Goal: Information Seeking & Learning: Learn about a topic

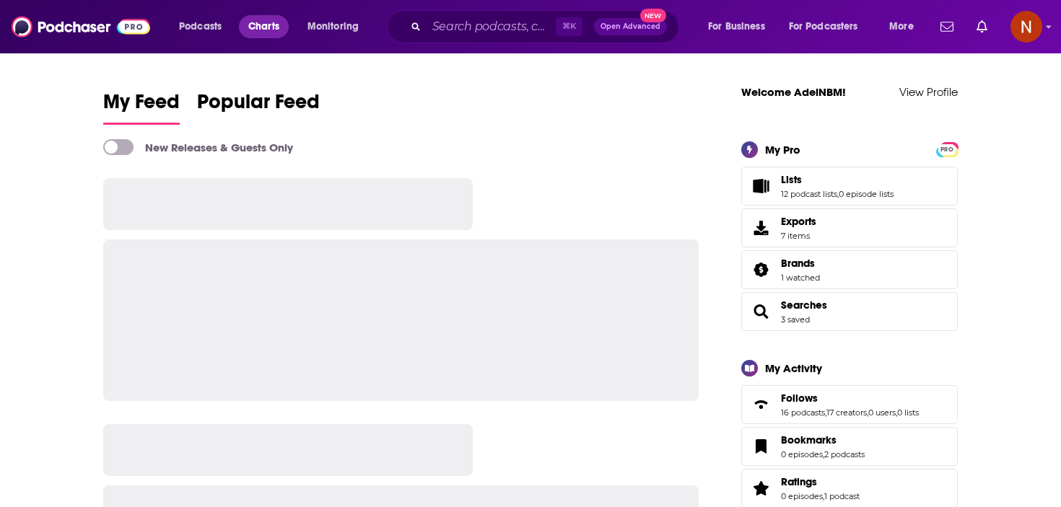
click at [260, 19] on span "Charts" at bounding box center [263, 27] width 31 height 20
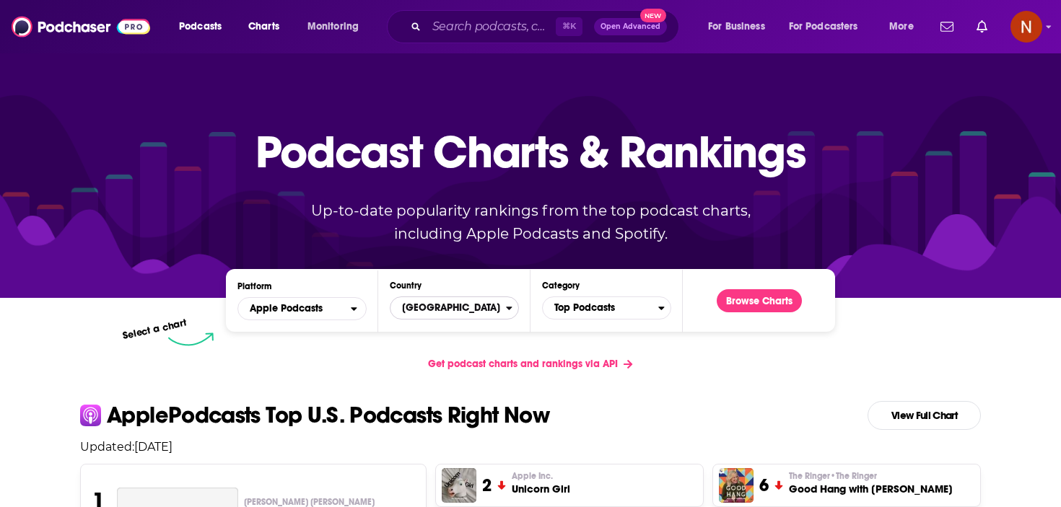
click at [484, 309] on span "[GEOGRAPHIC_DATA]" at bounding box center [448, 308] width 115 height 25
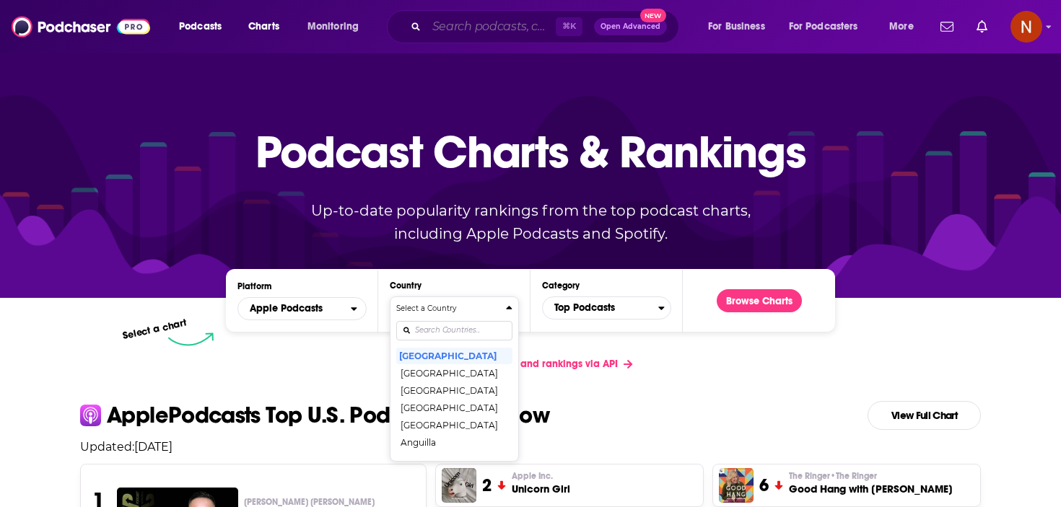
click at [477, 21] on input "Search podcasts, credits, & more..." at bounding box center [491, 26] width 129 height 23
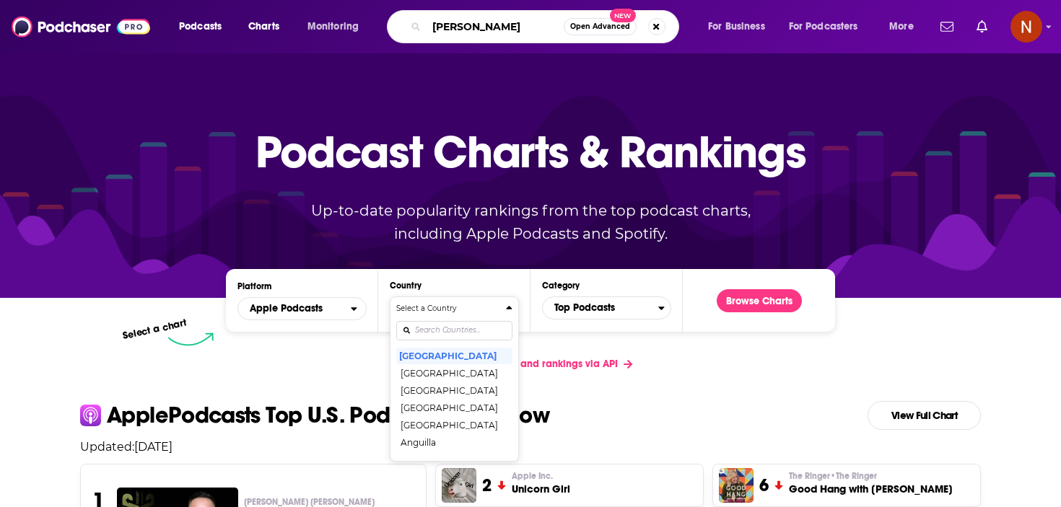
type input "[PERSON_NAME] show"
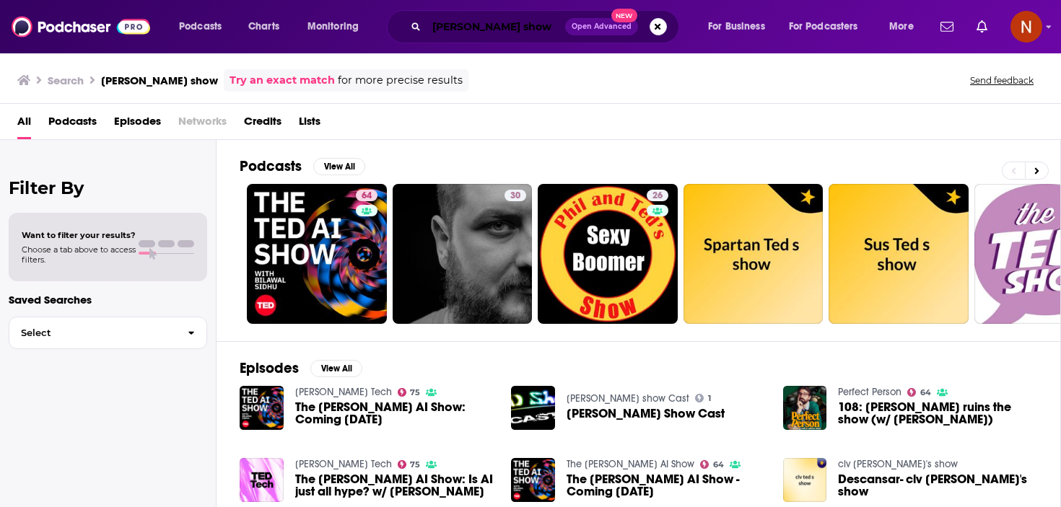
click at [480, 19] on input "[PERSON_NAME] show" at bounding box center [496, 26] width 139 height 23
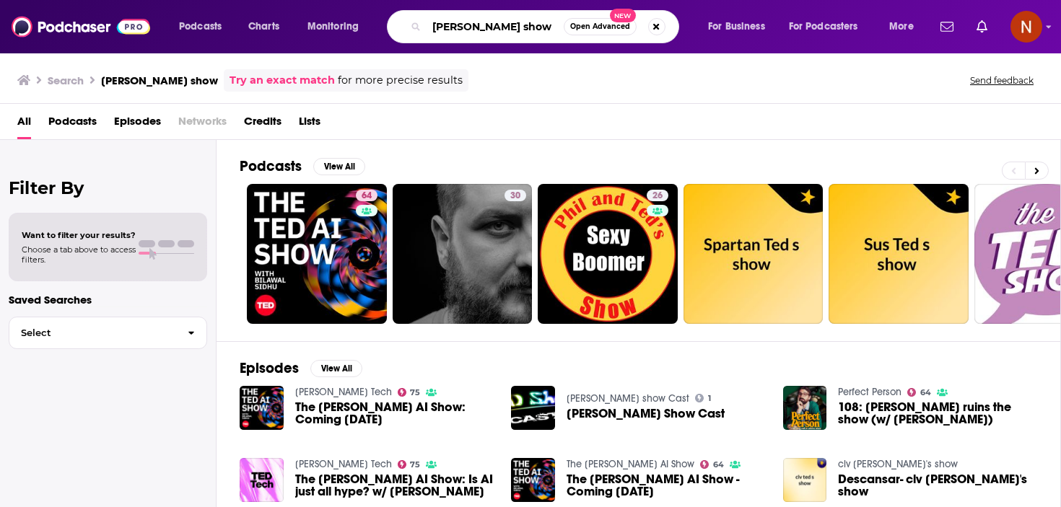
click at [480, 19] on input "[PERSON_NAME] show" at bounding box center [495, 26] width 137 height 23
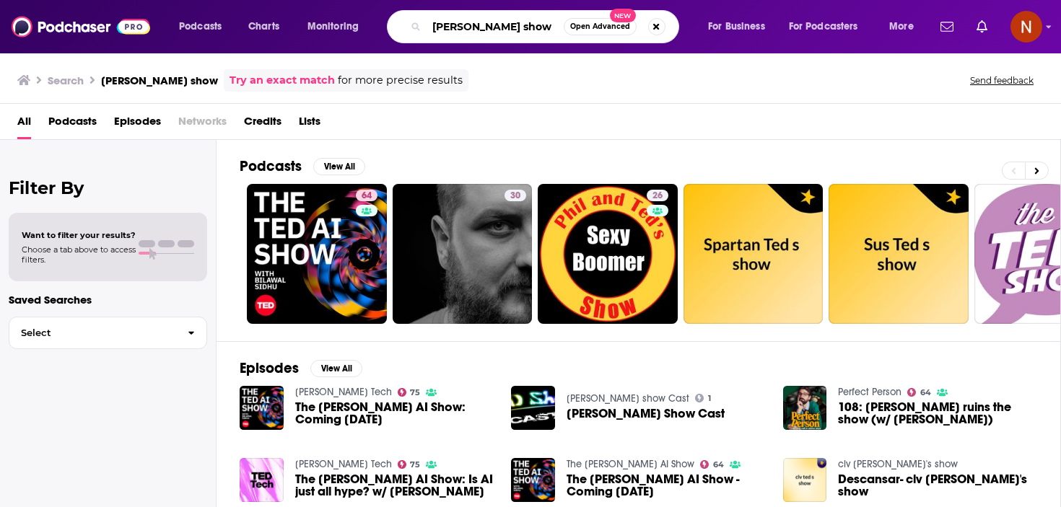
click at [484, 20] on input "[PERSON_NAME] show" at bounding box center [495, 26] width 137 height 23
click at [461, 27] on input "[PERSON_NAME] show" at bounding box center [495, 26] width 137 height 23
type input "[PERSON_NAME] talks daily"
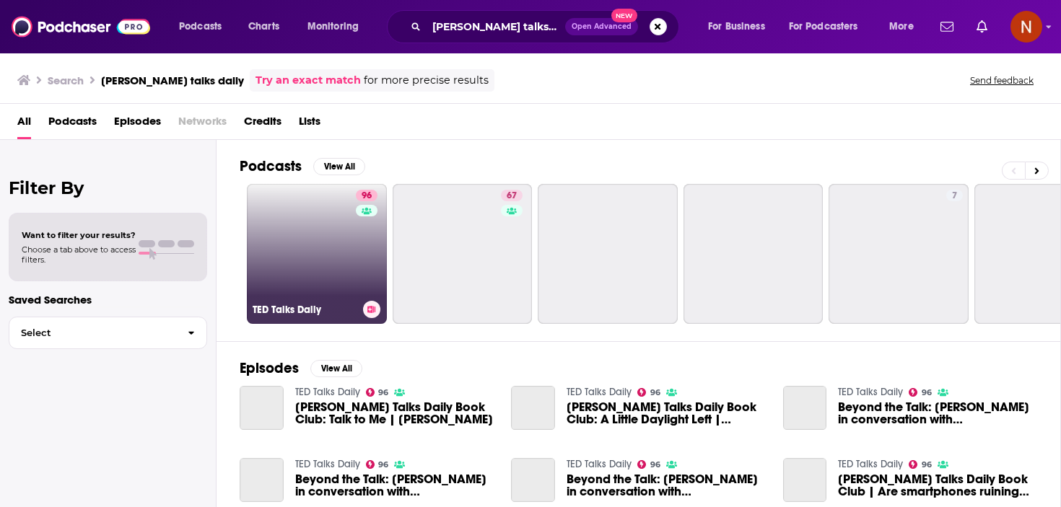
click at [300, 313] on h3 "TED Talks Daily" at bounding box center [305, 310] width 105 height 12
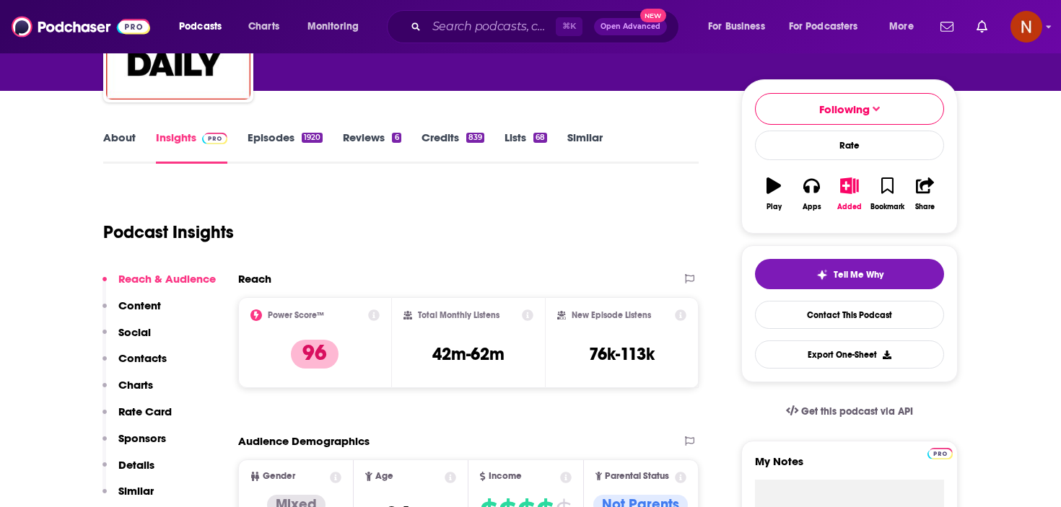
scroll to position [149, 0]
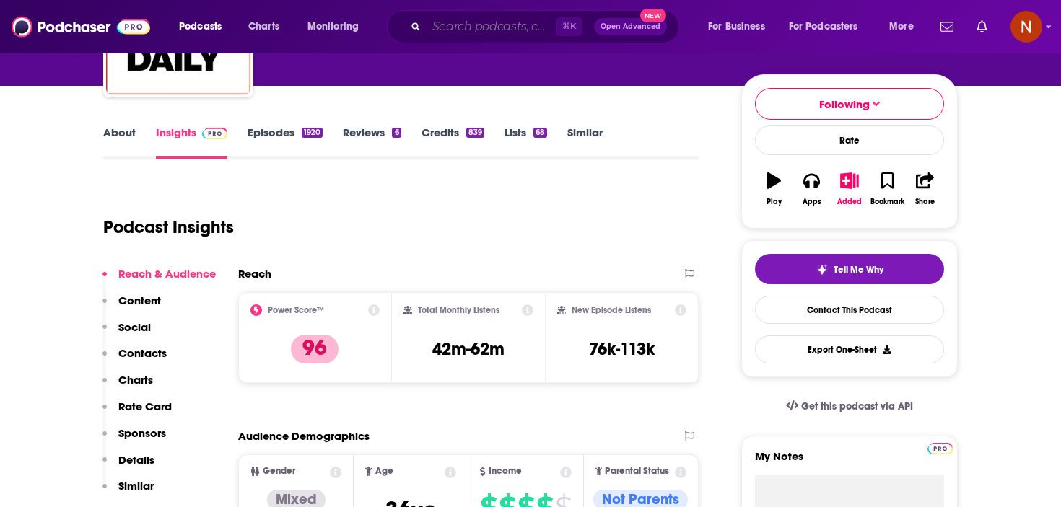
click at [507, 20] on input "Search podcasts, credits, & more..." at bounding box center [491, 26] width 129 height 23
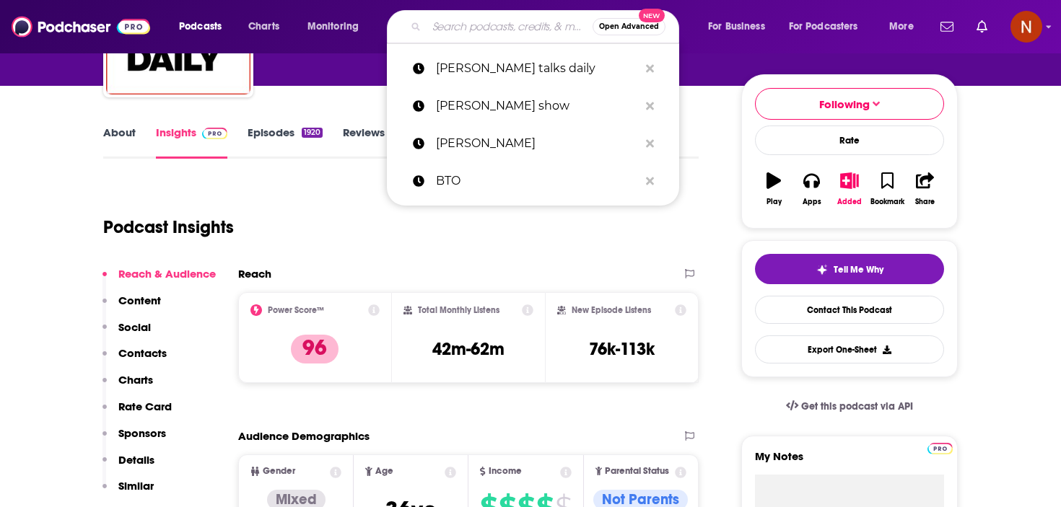
paste input "The intelligence"
type input "The intelligence"
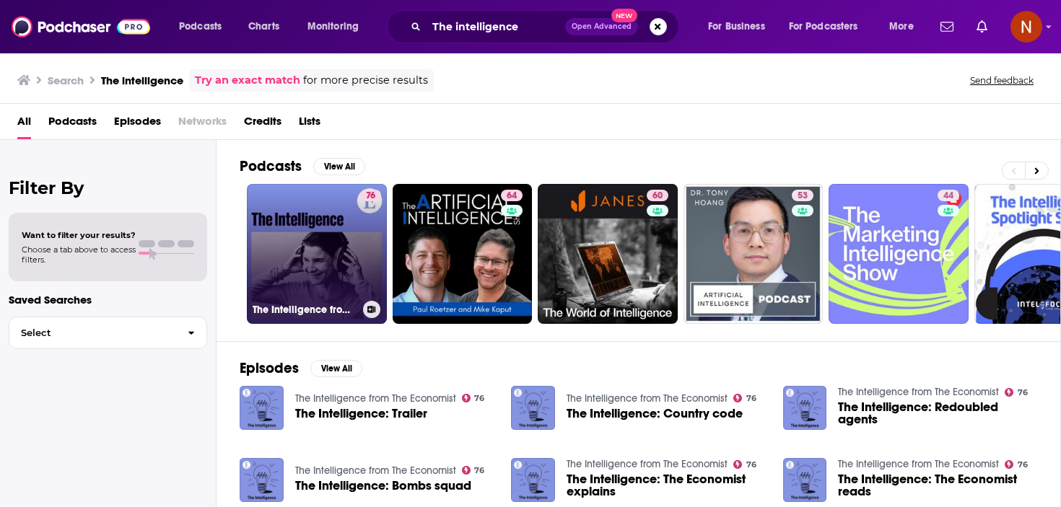
click at [300, 307] on h3 "The Intelligence from The Economist" at bounding box center [305, 310] width 105 height 12
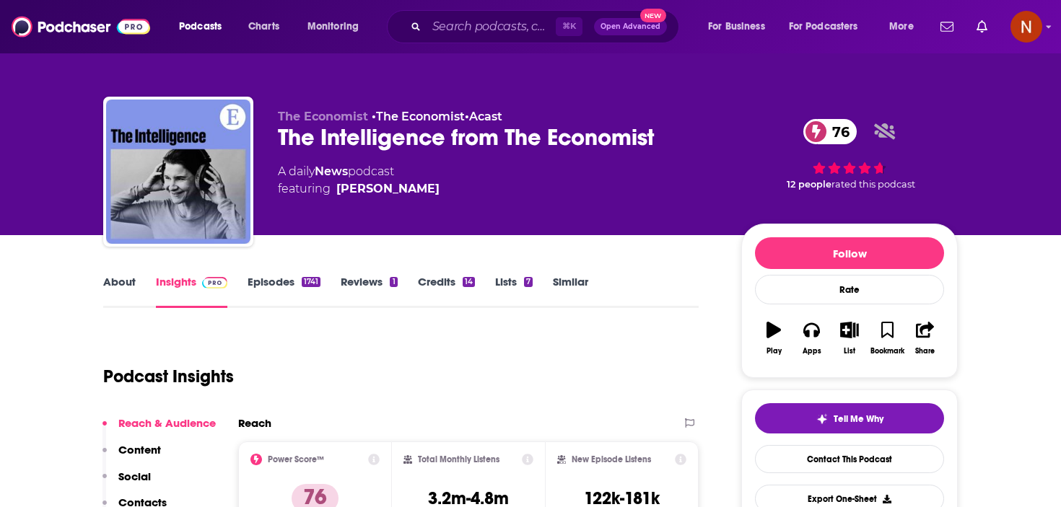
scroll to position [239, 0]
